Goal: Information Seeking & Learning: Understand process/instructions

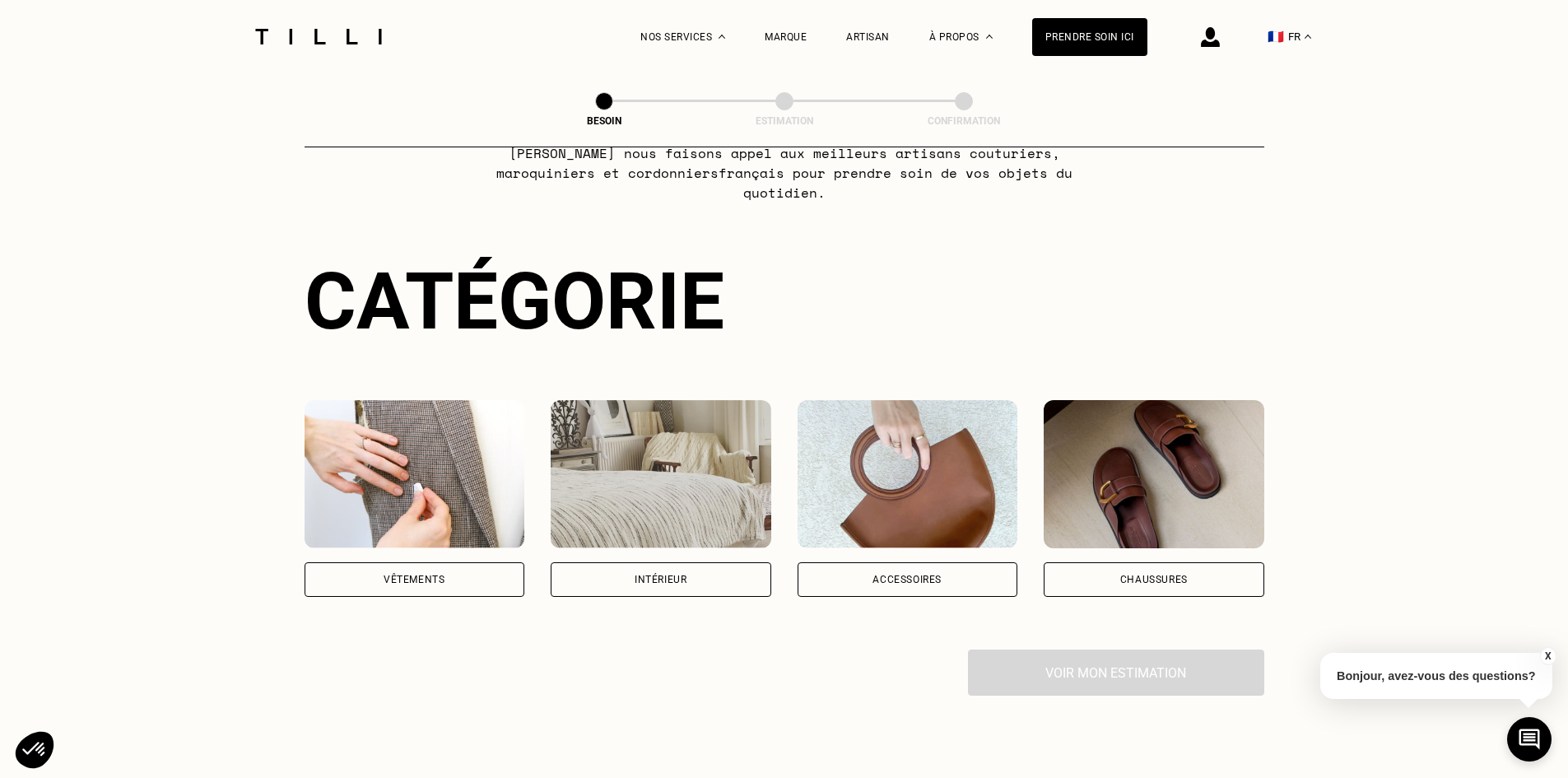
scroll to position [247, 0]
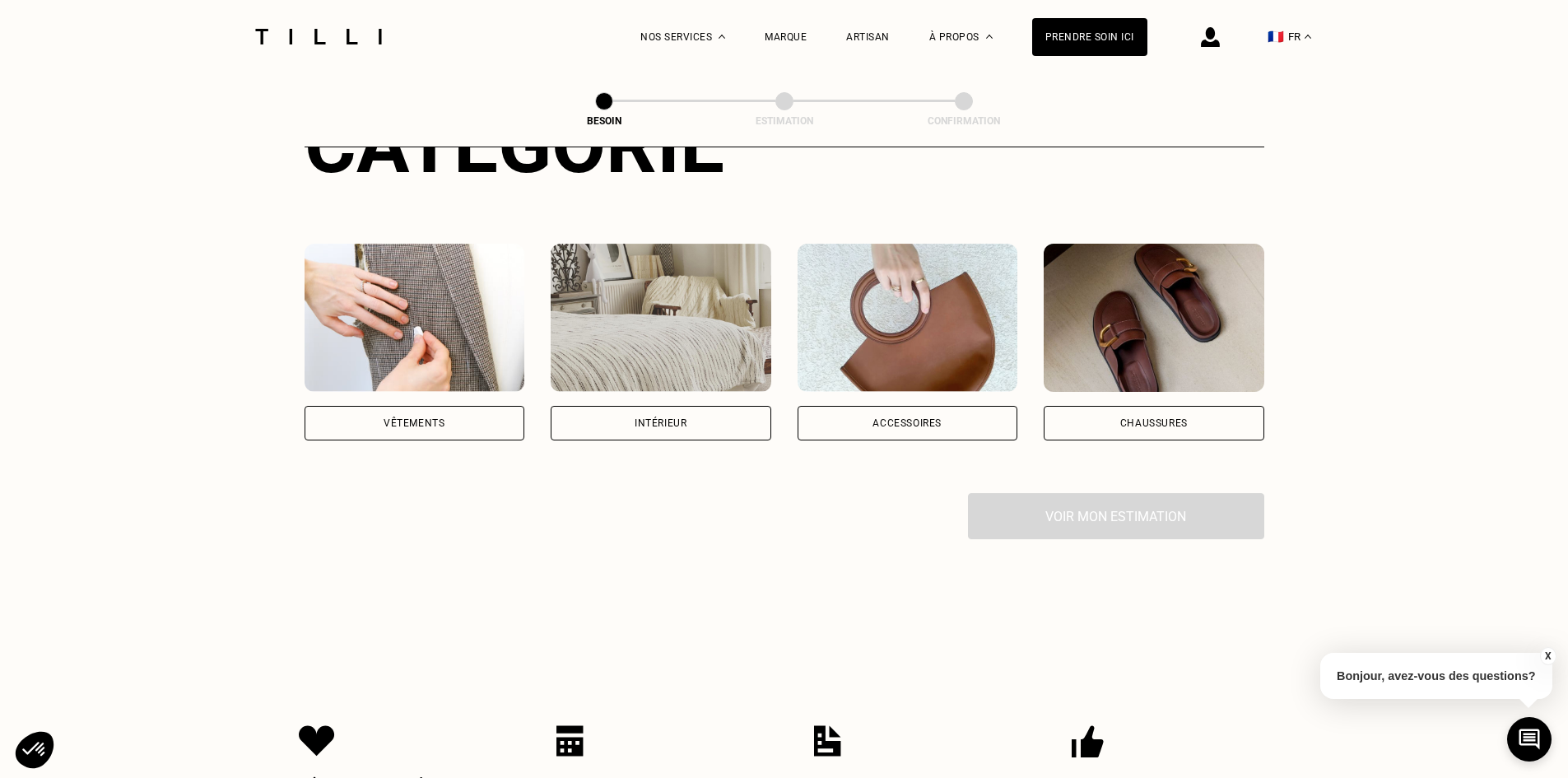
click at [879, 418] on div "Accessoires" at bounding box center [907, 422] width 69 height 10
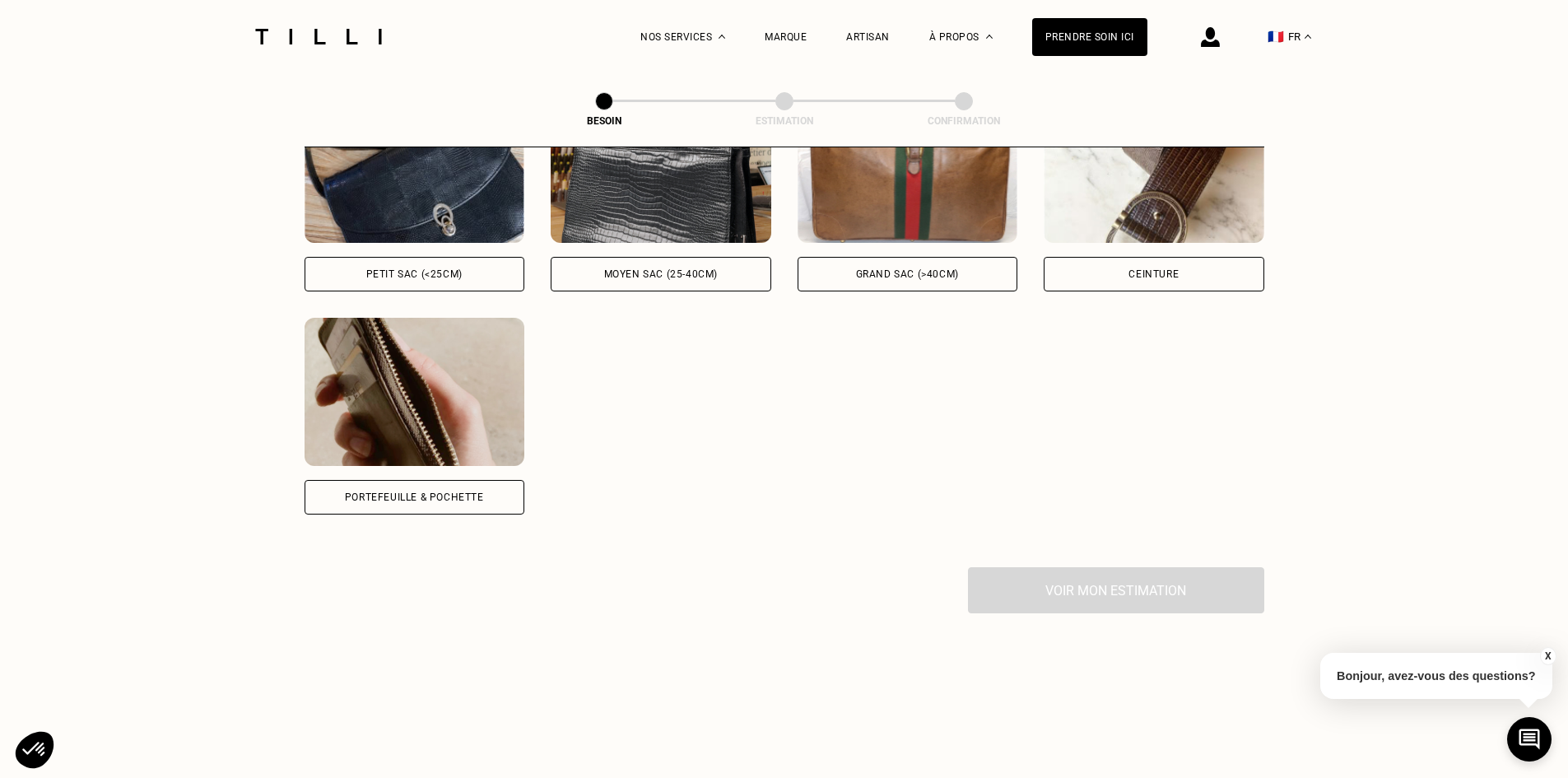
scroll to position [761, 0]
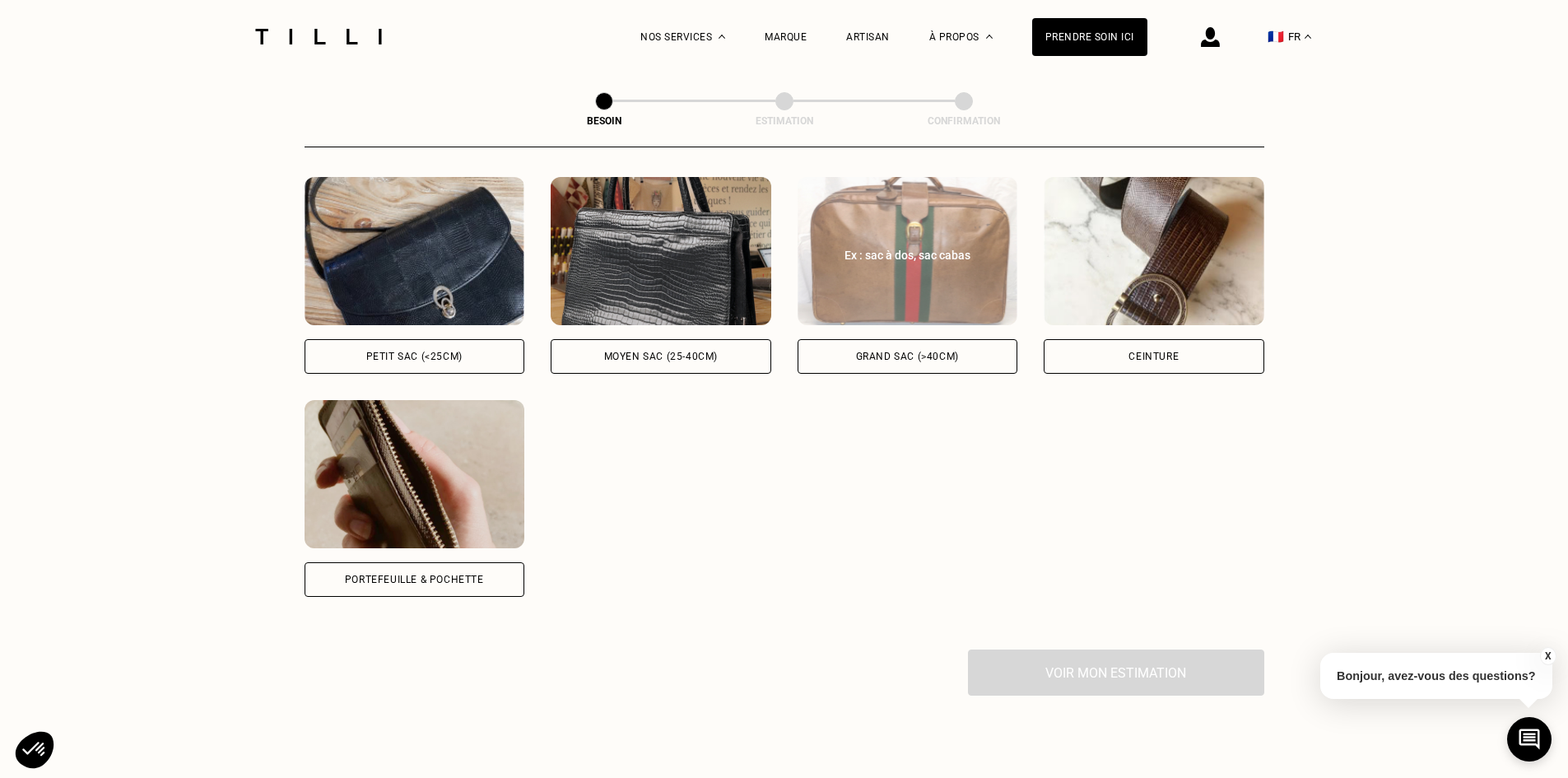
click at [906, 351] on div "Grand sac (>40cm)" at bounding box center [907, 356] width 103 height 10
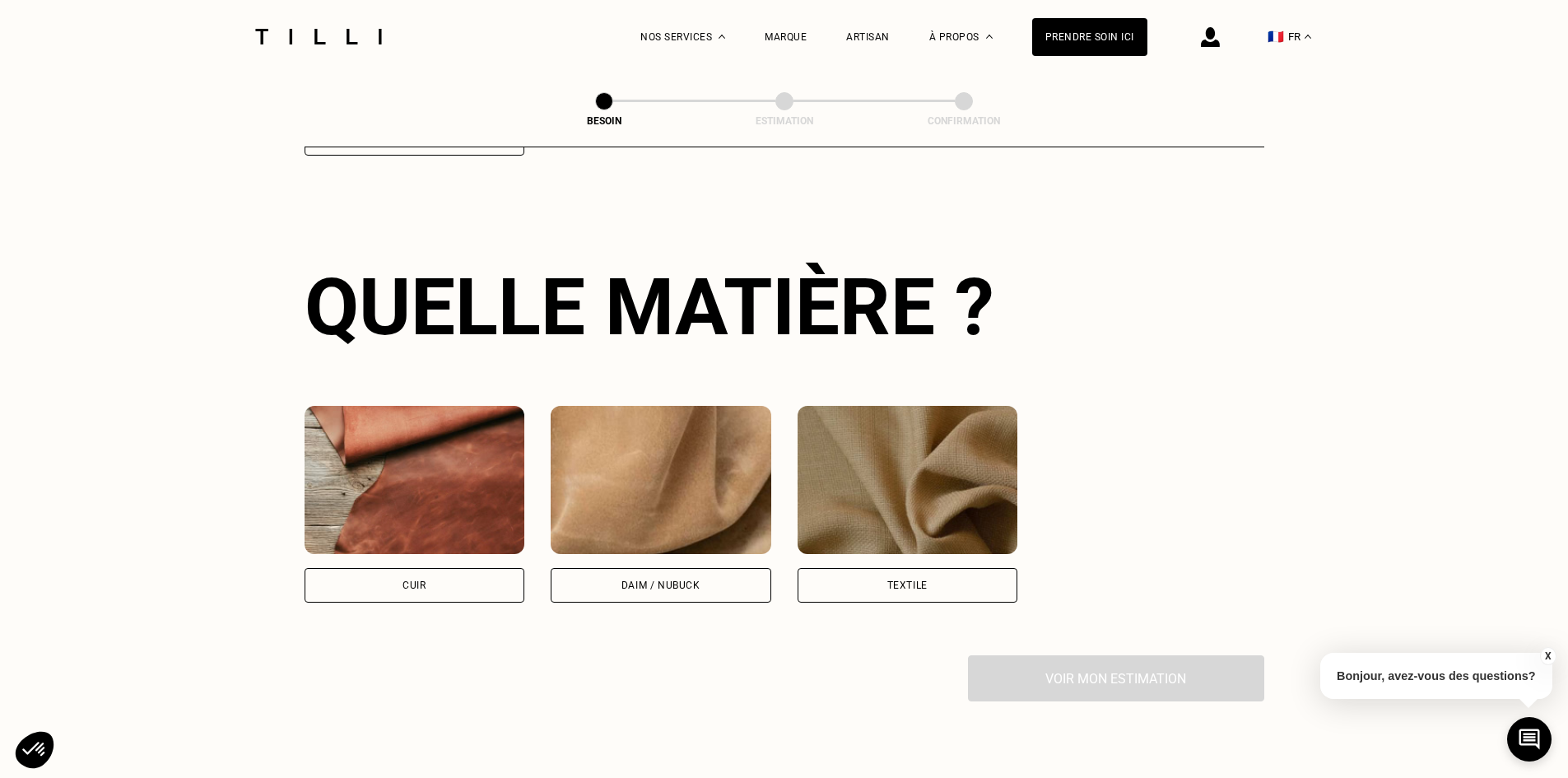
scroll to position [1212, 0]
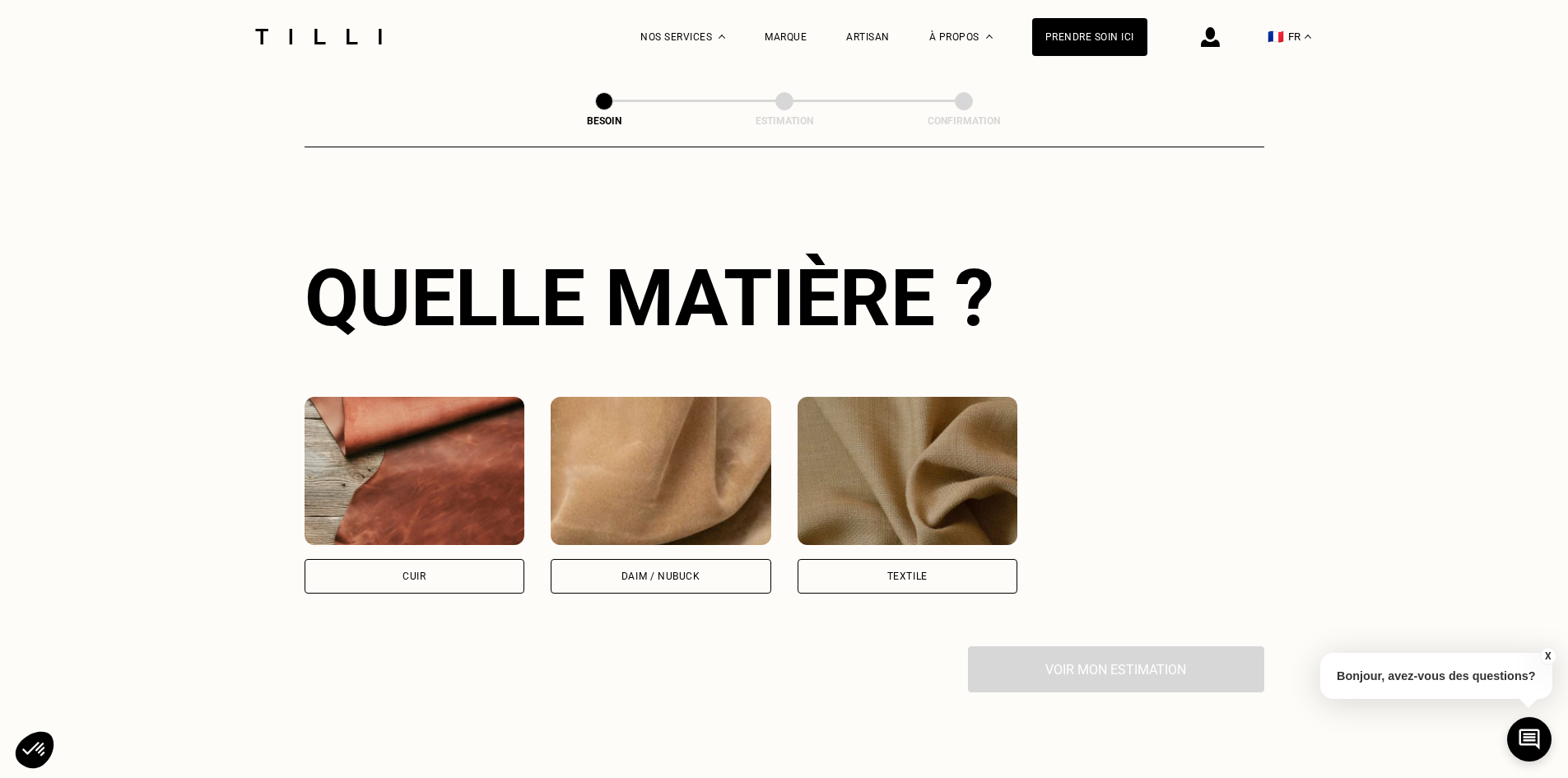
click at [471, 568] on div "Cuir" at bounding box center [414, 576] width 221 height 35
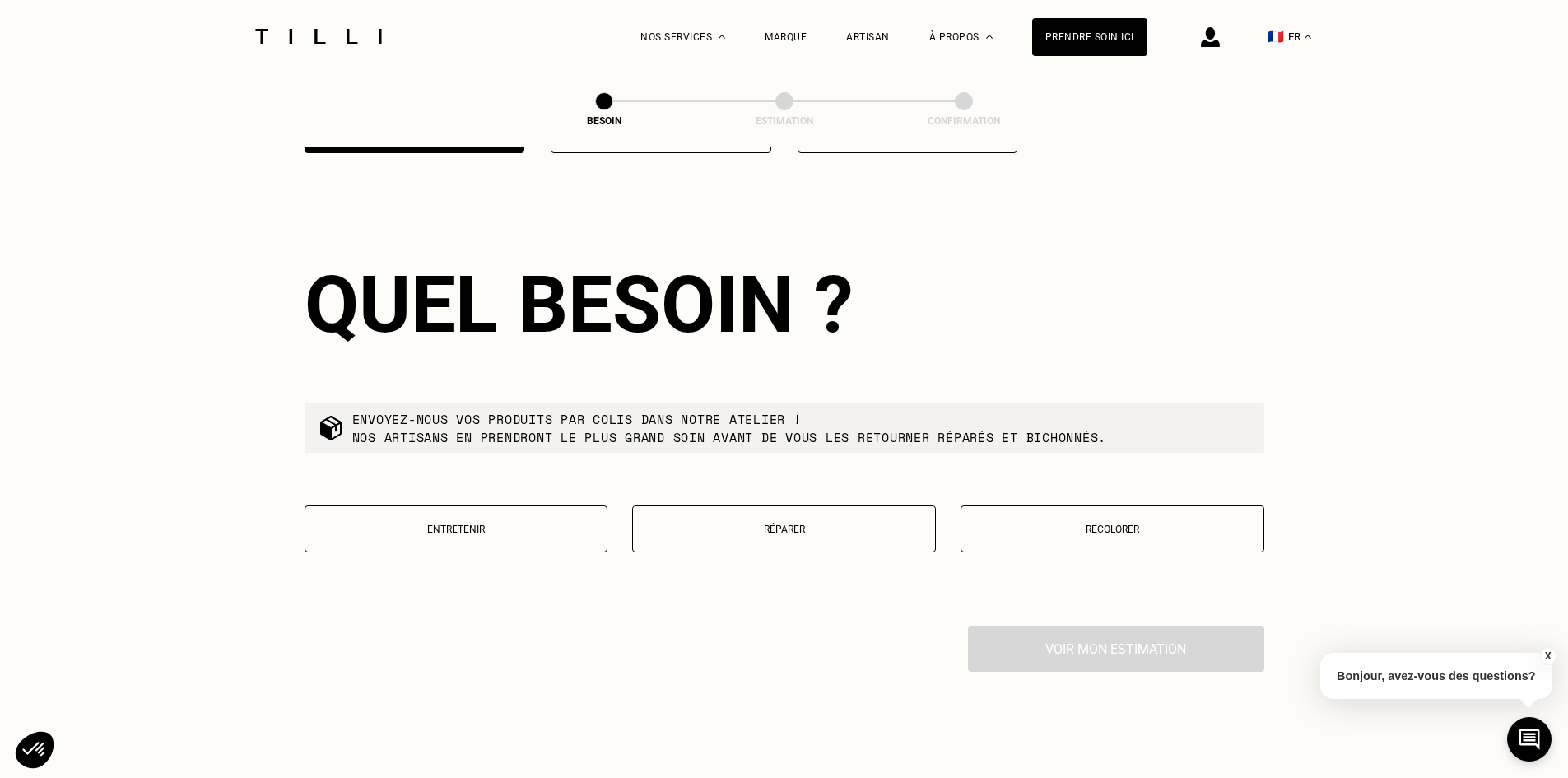
scroll to position [1661, 0]
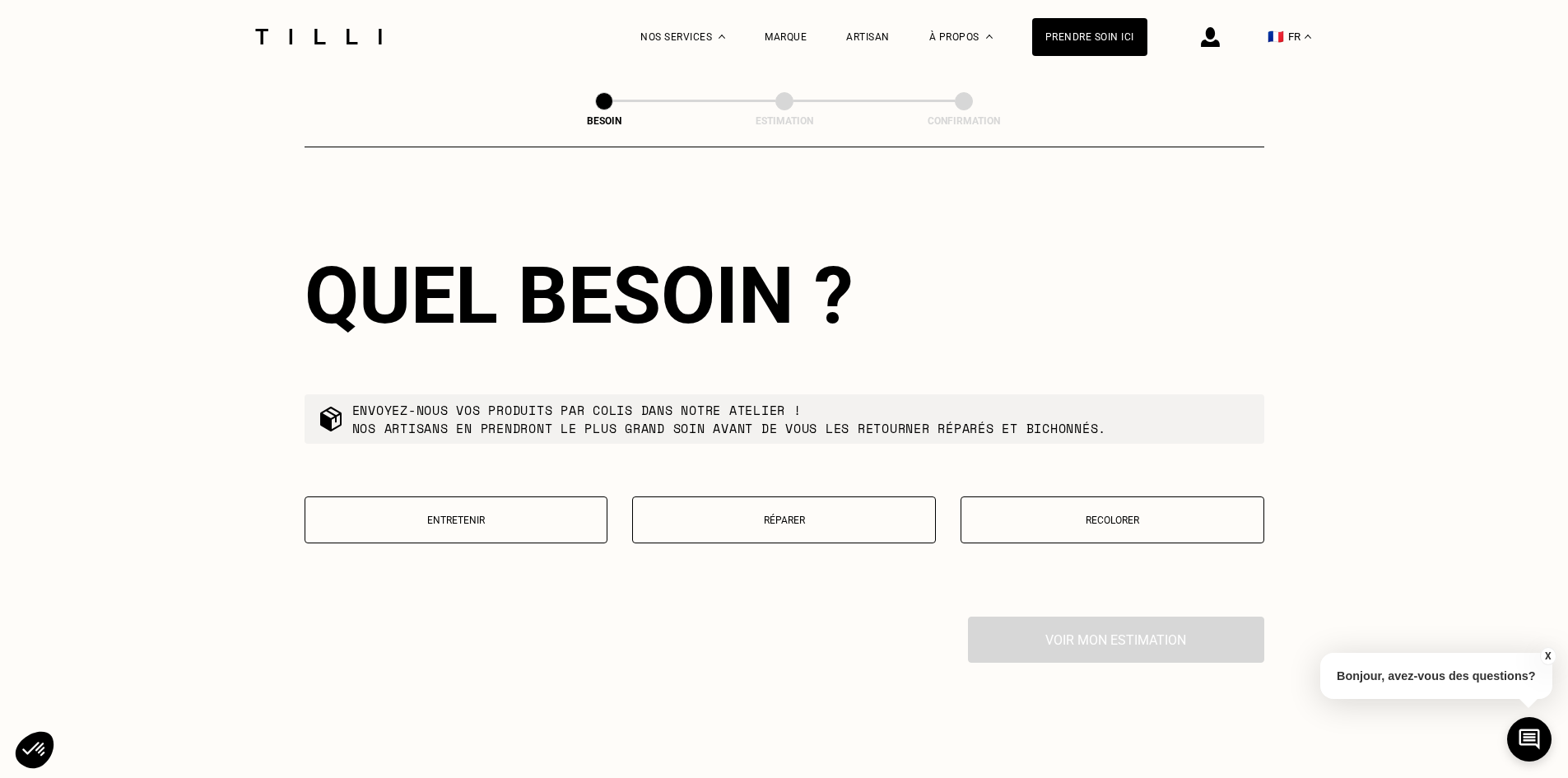
click at [527, 515] on p "Entretenir" at bounding box center [457, 520] width 285 height 11
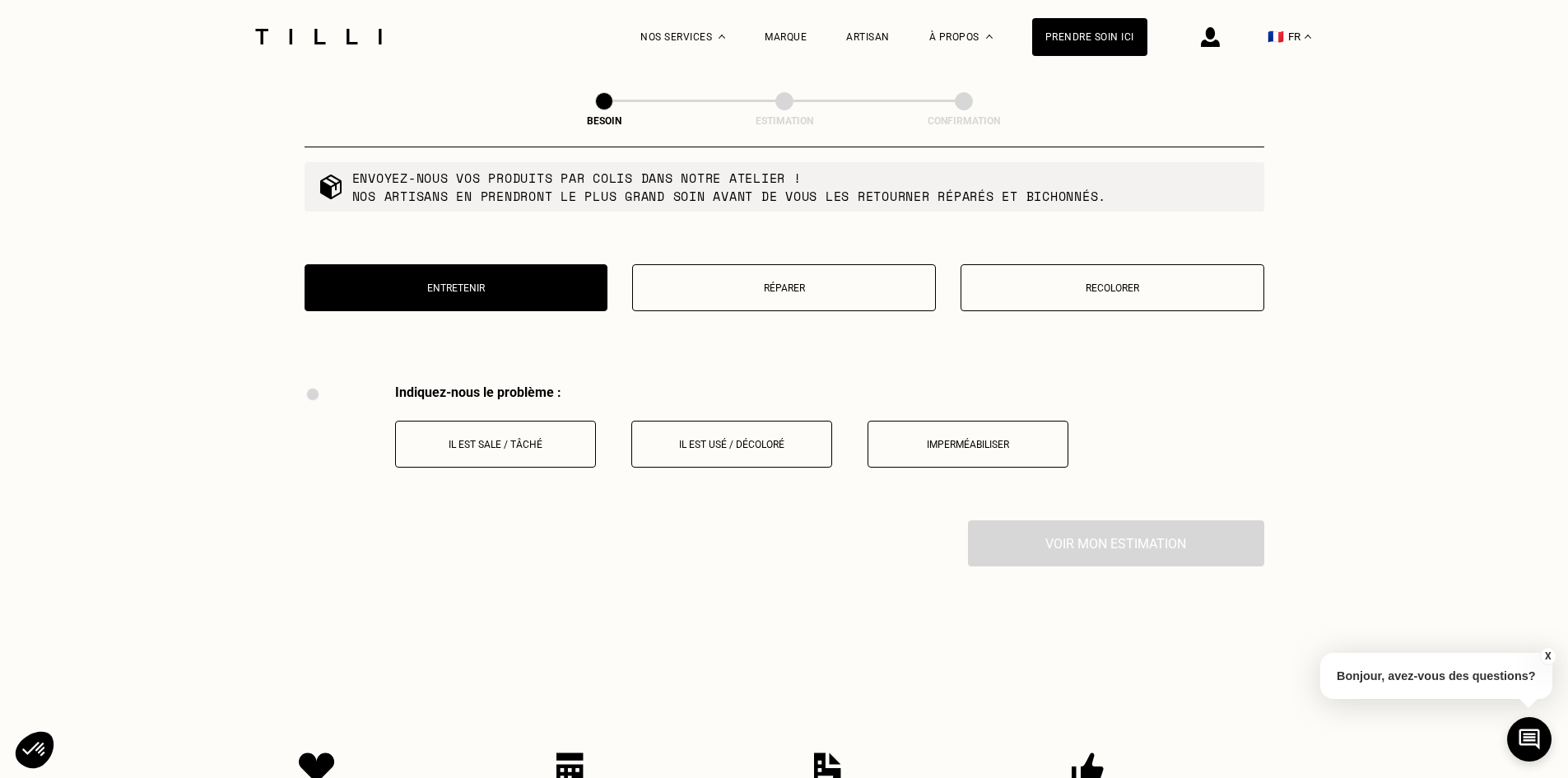
scroll to position [2009, 0]
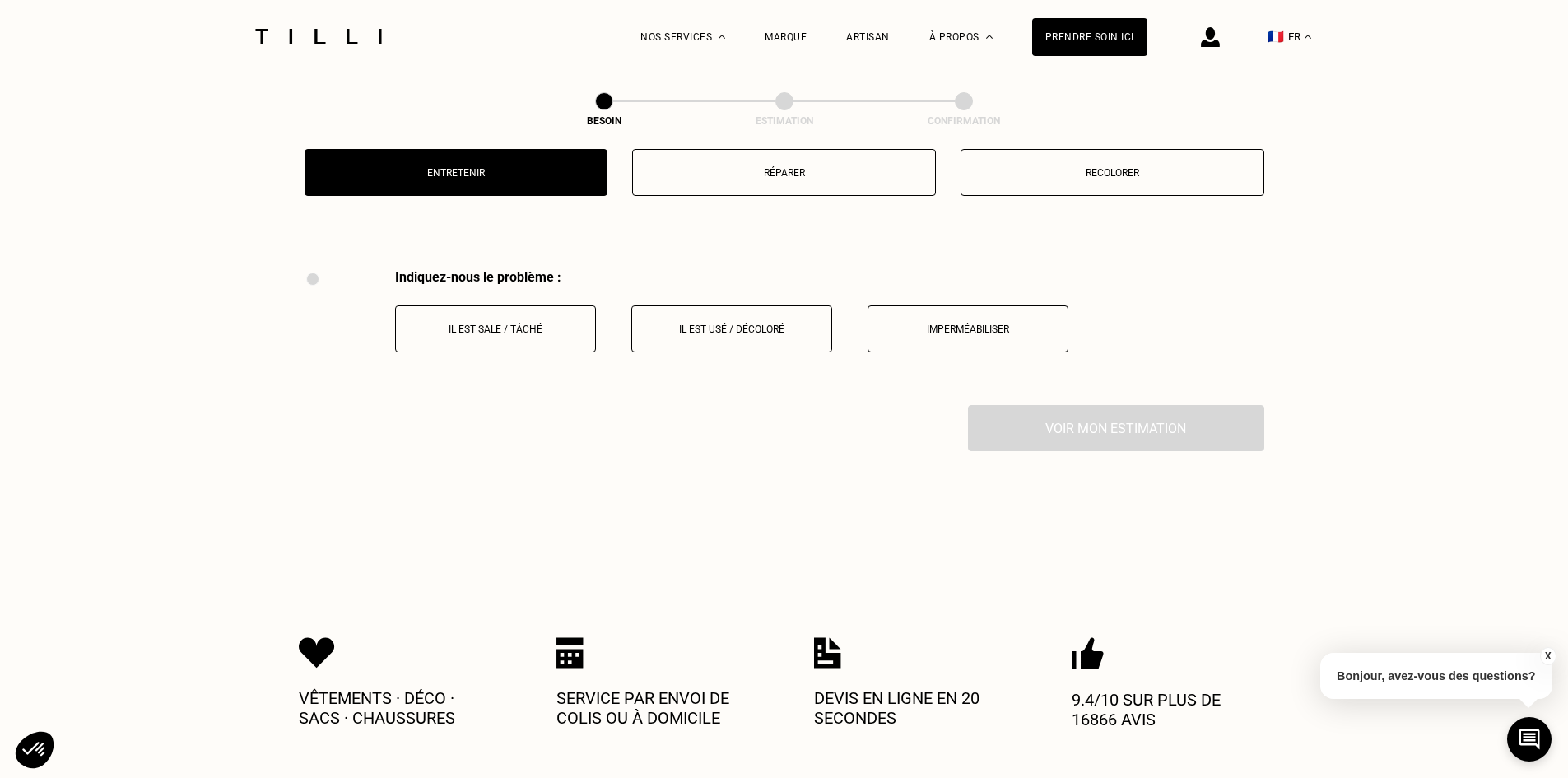
click at [658, 328] on button "Il est usé / décoloré" at bounding box center [732, 329] width 201 height 47
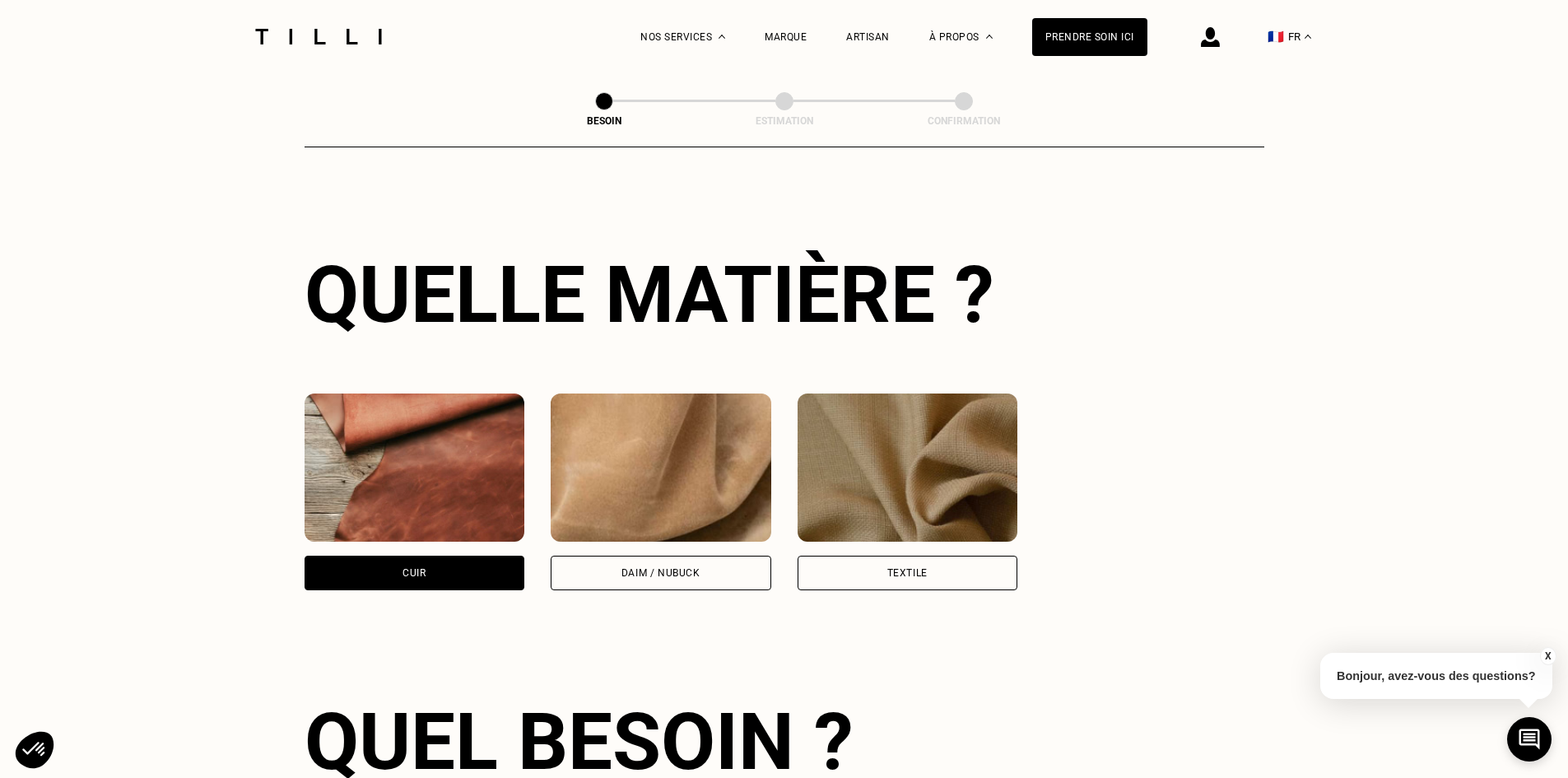
scroll to position [0, 0]
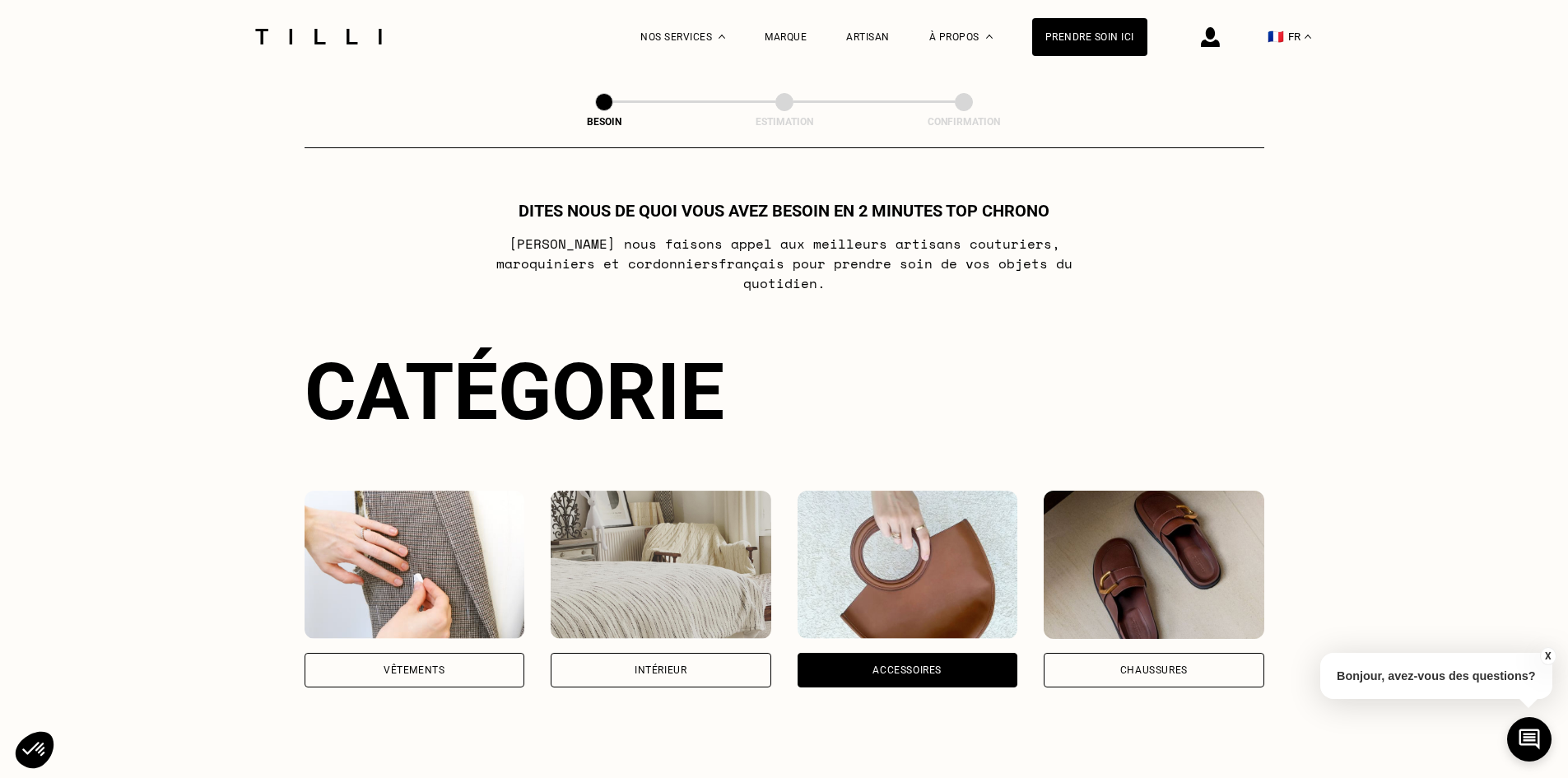
drag, startPoint x: 585, startPoint y: 364, endPoint x: 619, endPoint y: 113, distance: 253.3
click at [767, 37] on div "La Méthode Retoucherie Maroquinerie Broderie Cordonnerie Nos prix Nos services …" at bounding box center [893, 36] width 507 height 74
click at [777, 37] on div "Marque" at bounding box center [785, 36] width 42 height 11
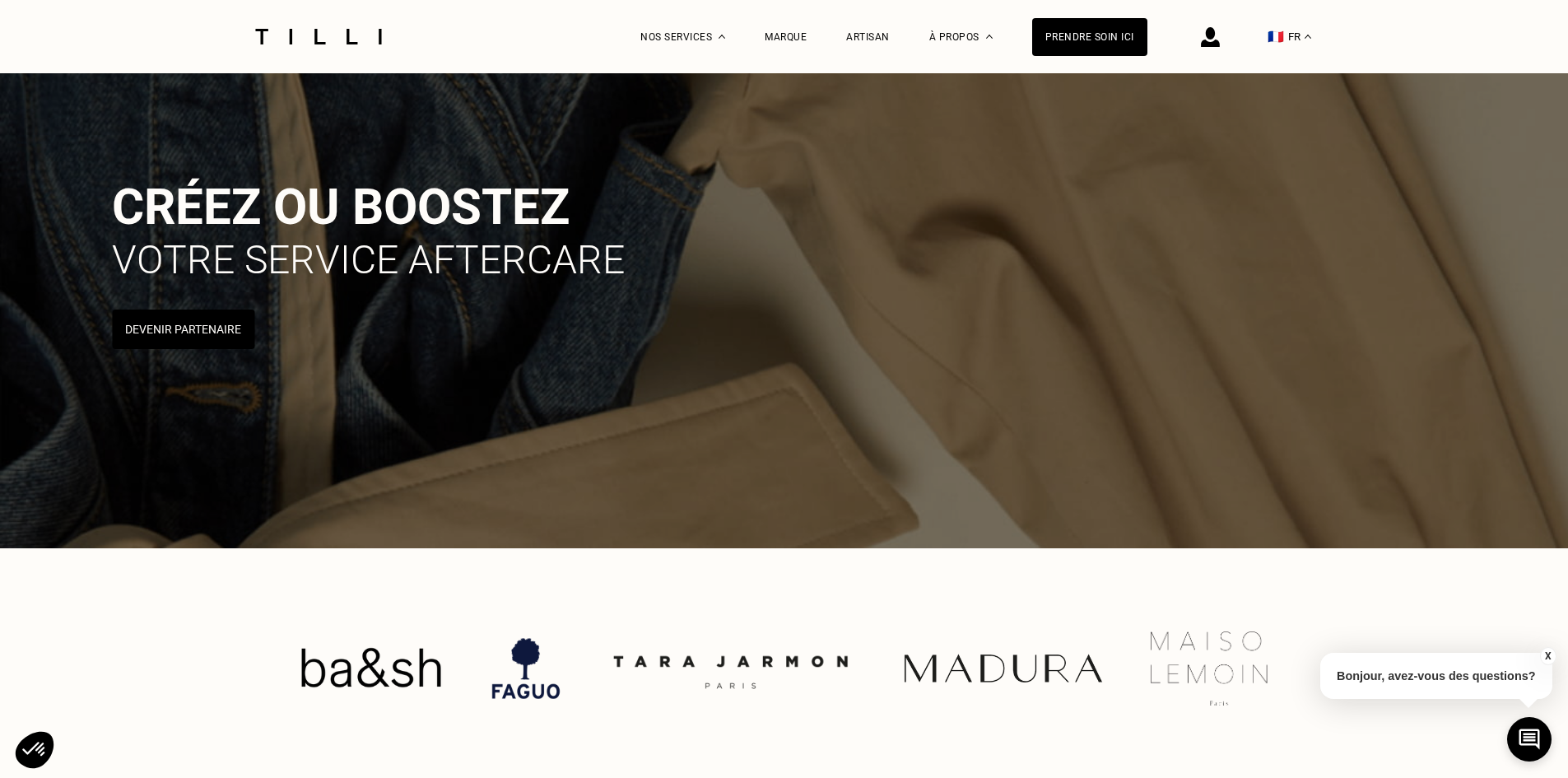
scroll to position [412, 0]
